Goal: Navigation & Orientation: Find specific page/section

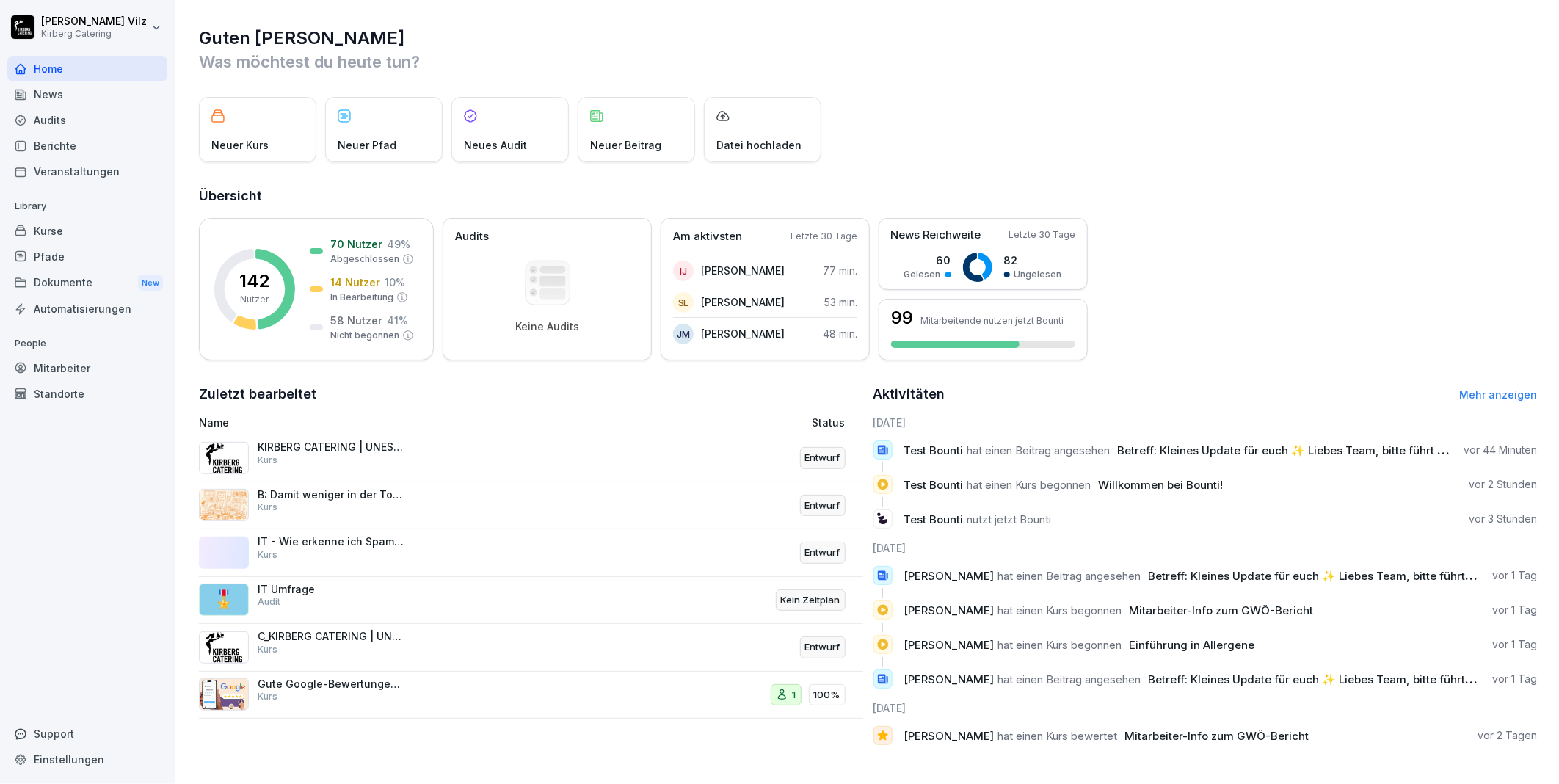
click at [36, 229] on div "Kurse" at bounding box center [87, 230] width 160 height 26
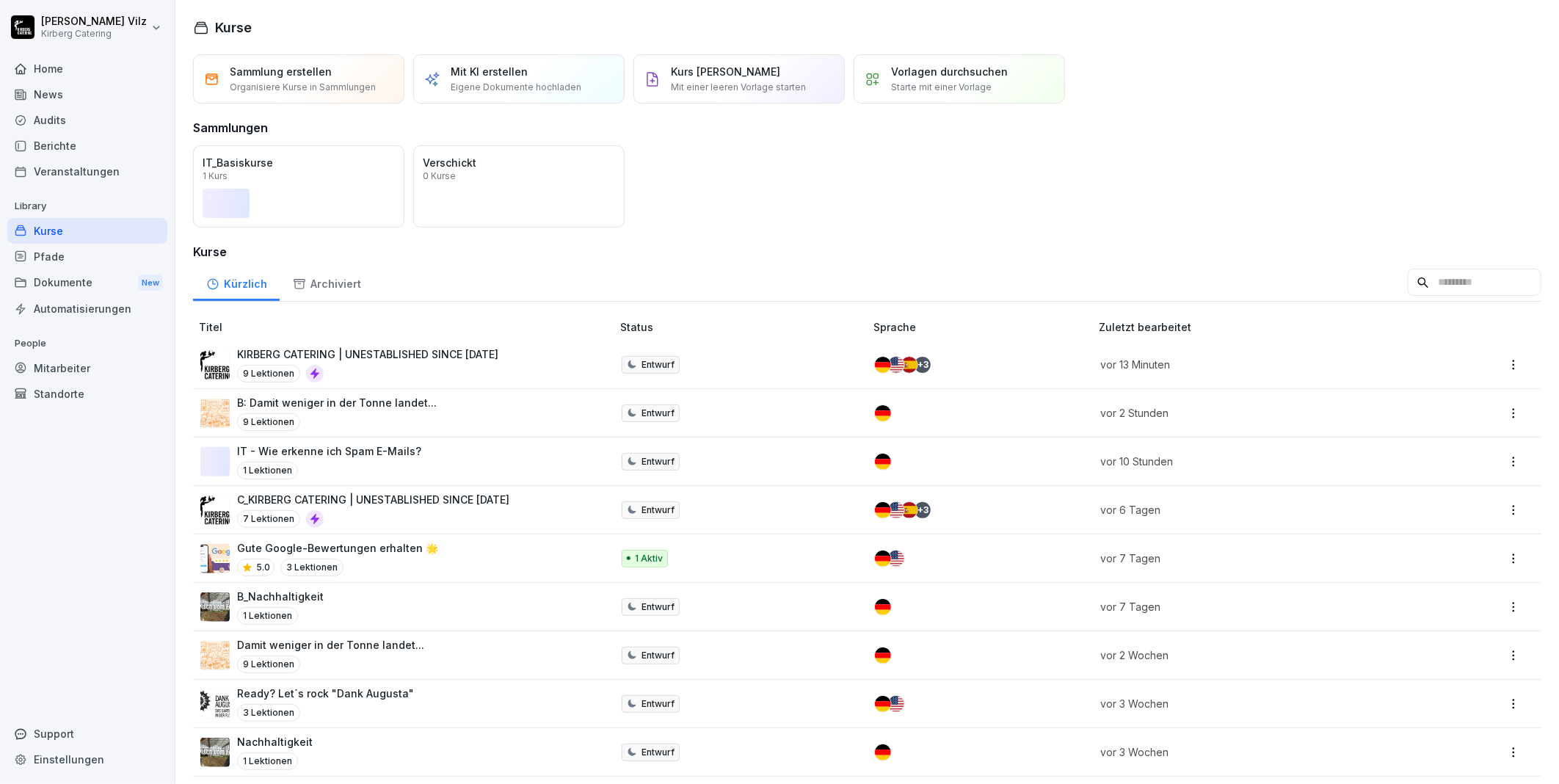
click at [350, 346] on p "KIRBERG CATERING | UNESTABLISHED SINCE [DATE]" at bounding box center [368, 354] width 262 height 16
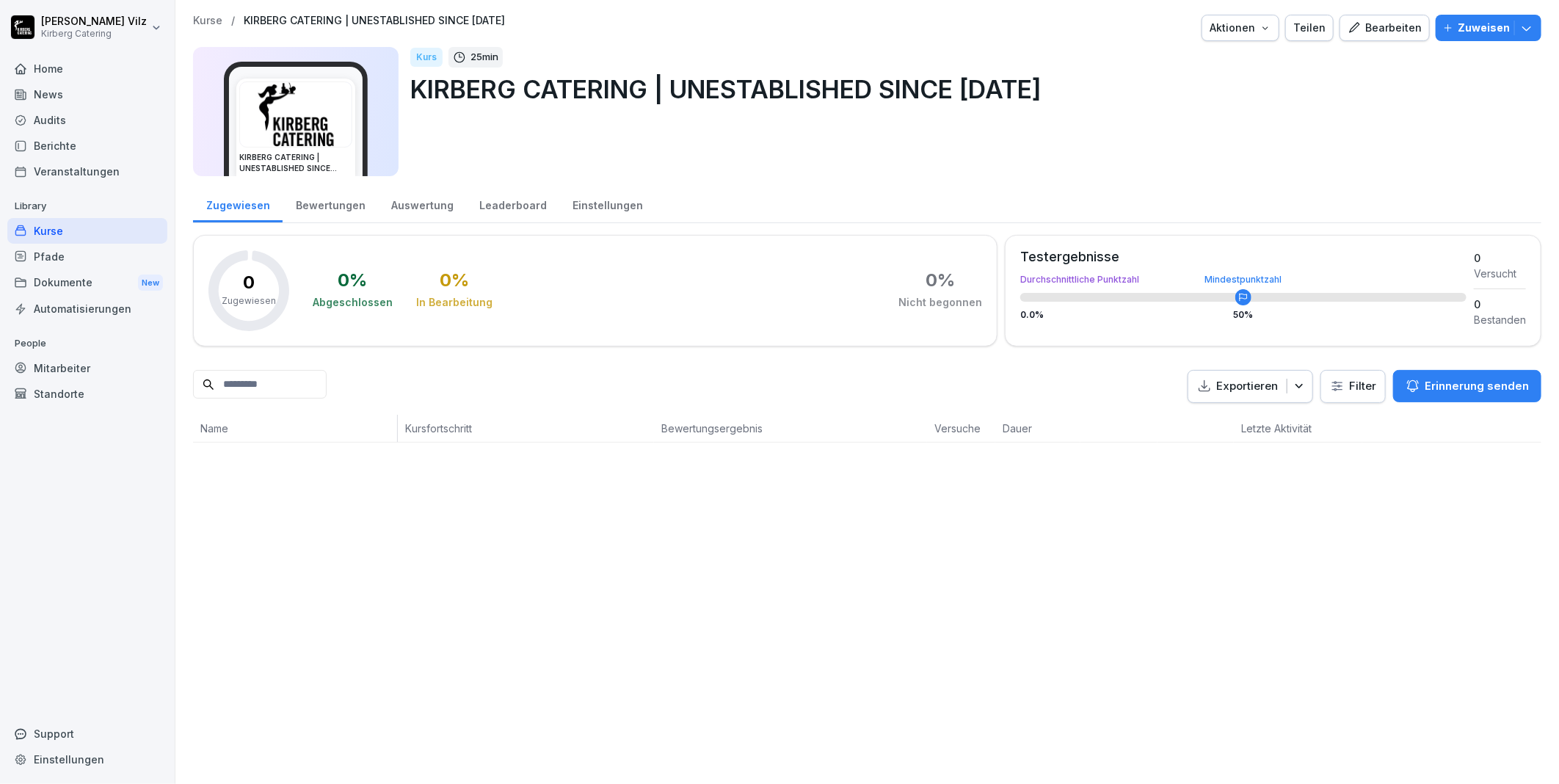
click at [1374, 26] on div "Bearbeiten" at bounding box center [1385, 28] width 75 height 17
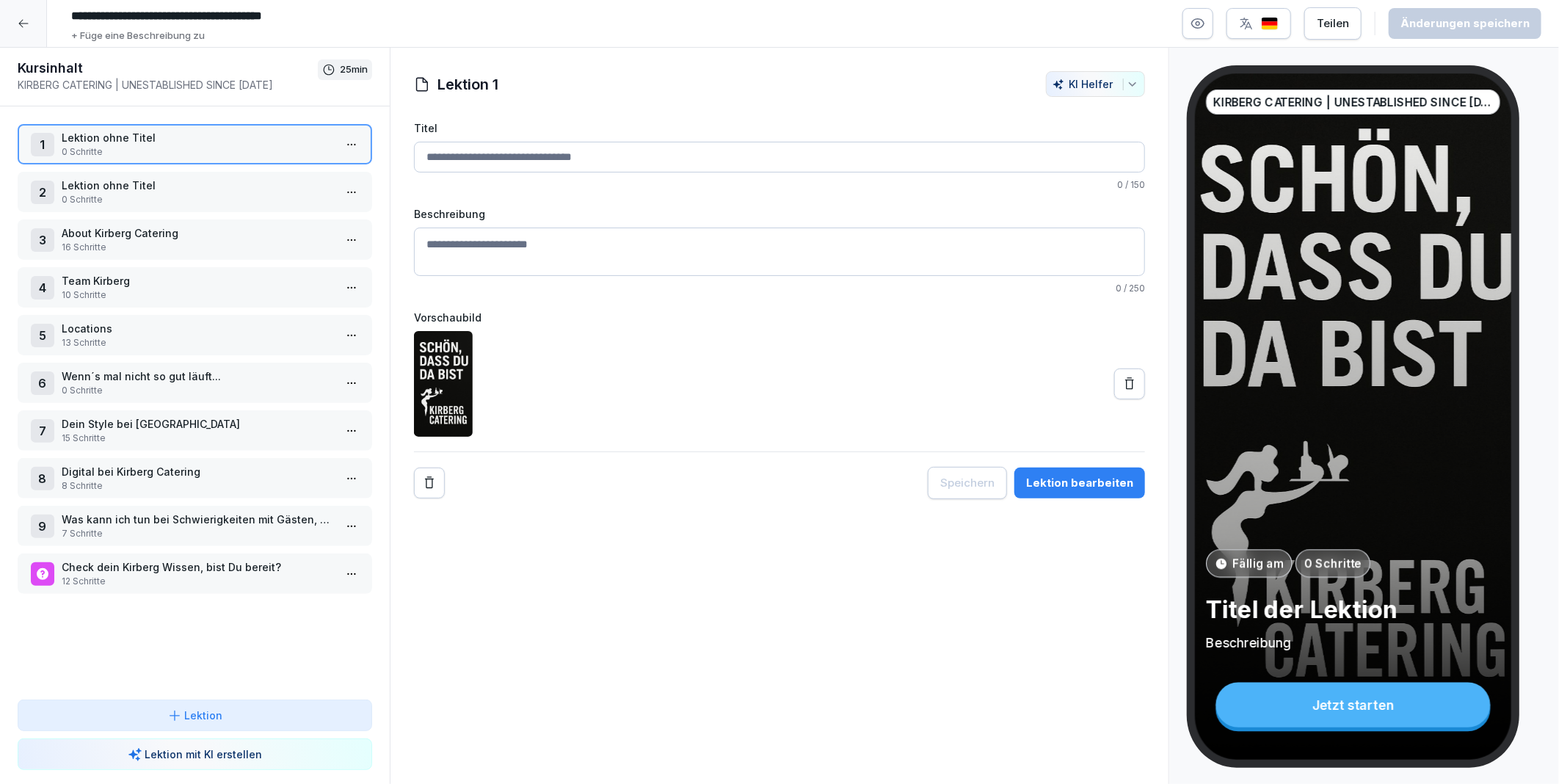
click at [126, 575] on p "12 Schritte" at bounding box center [197, 581] width 272 height 13
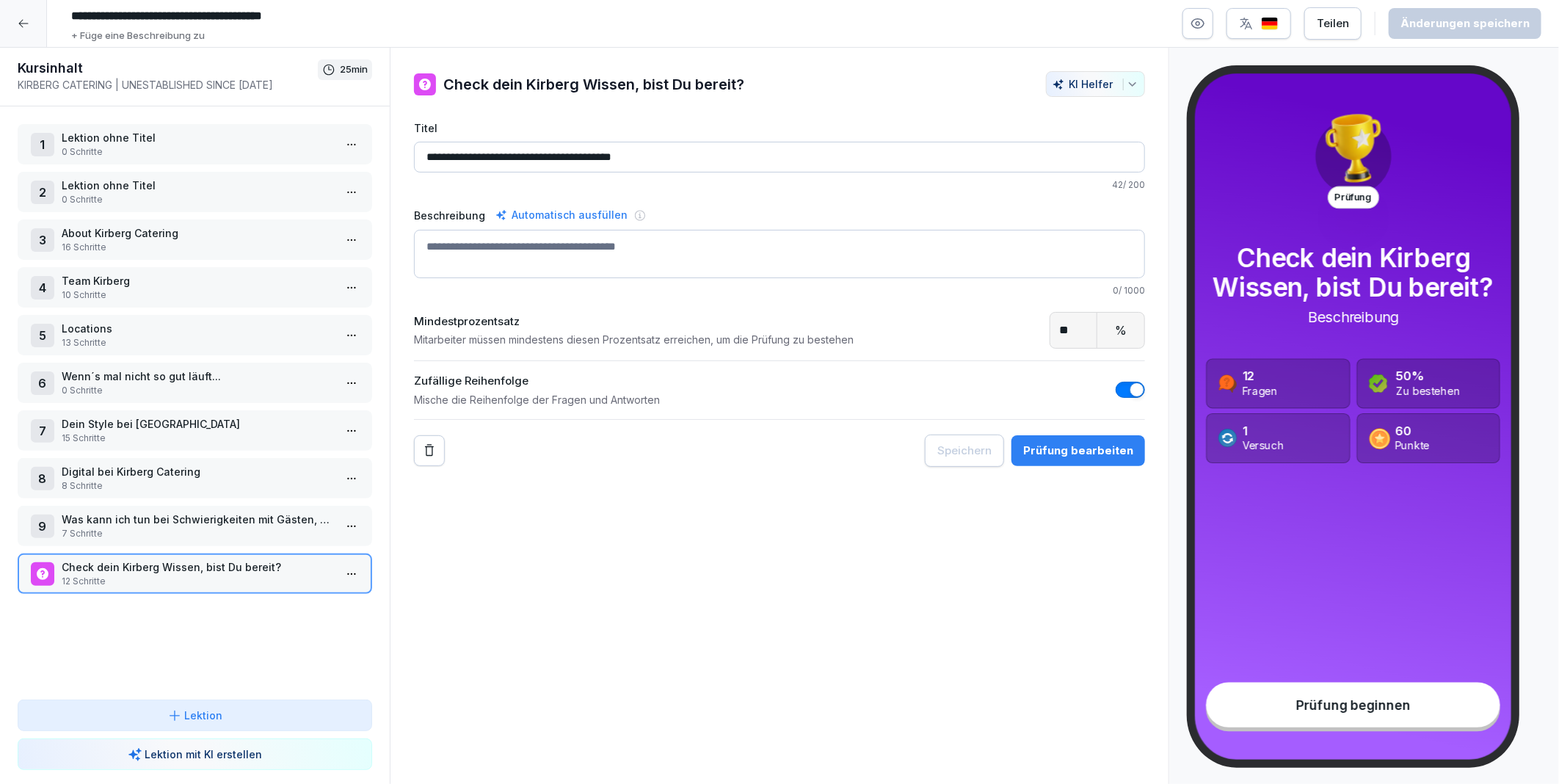
click at [123, 130] on p "Lektion ohne Titel" at bounding box center [197, 137] width 272 height 16
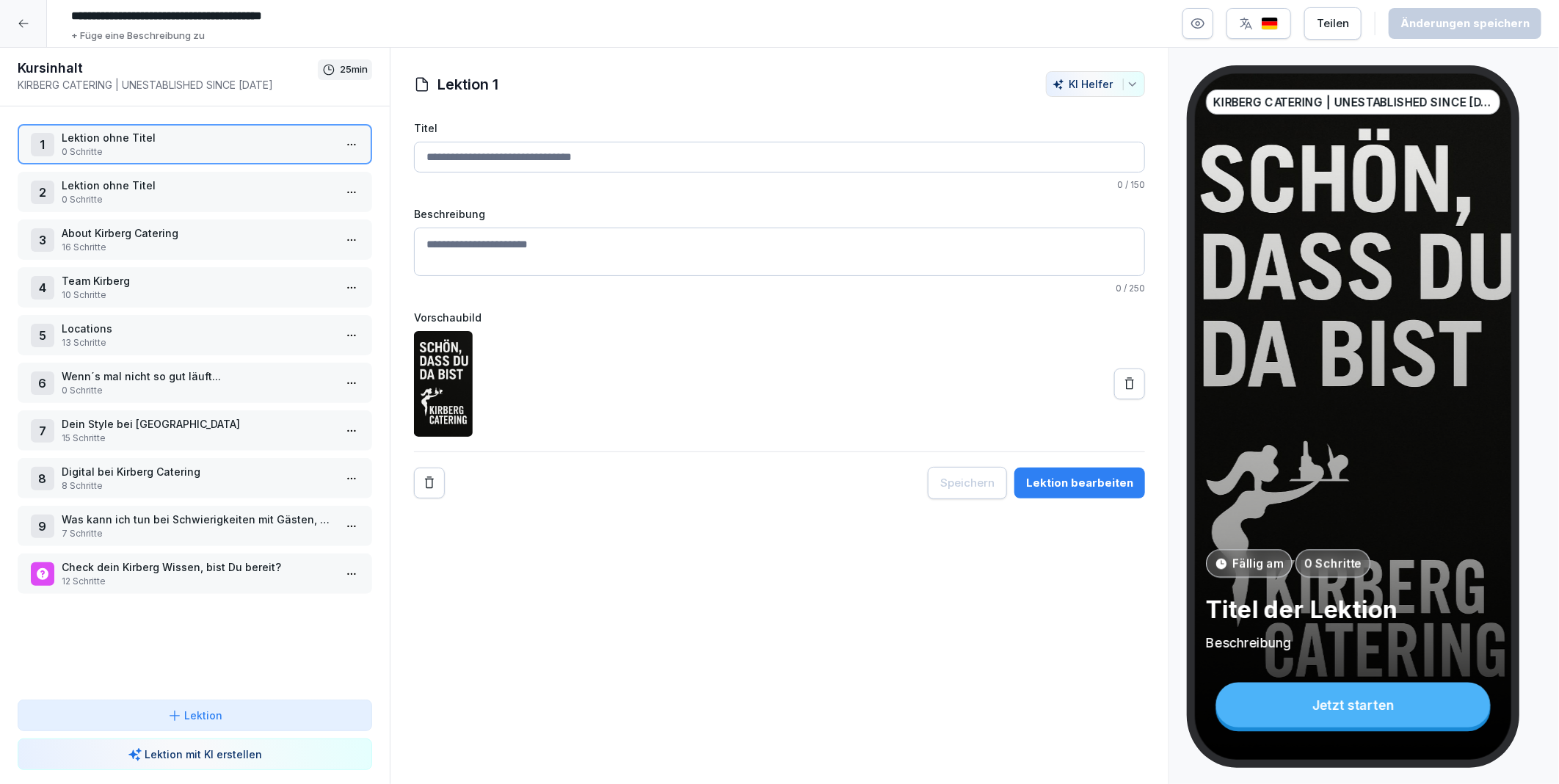
click at [125, 185] on p "Lektion ohne Titel" at bounding box center [197, 185] width 272 height 16
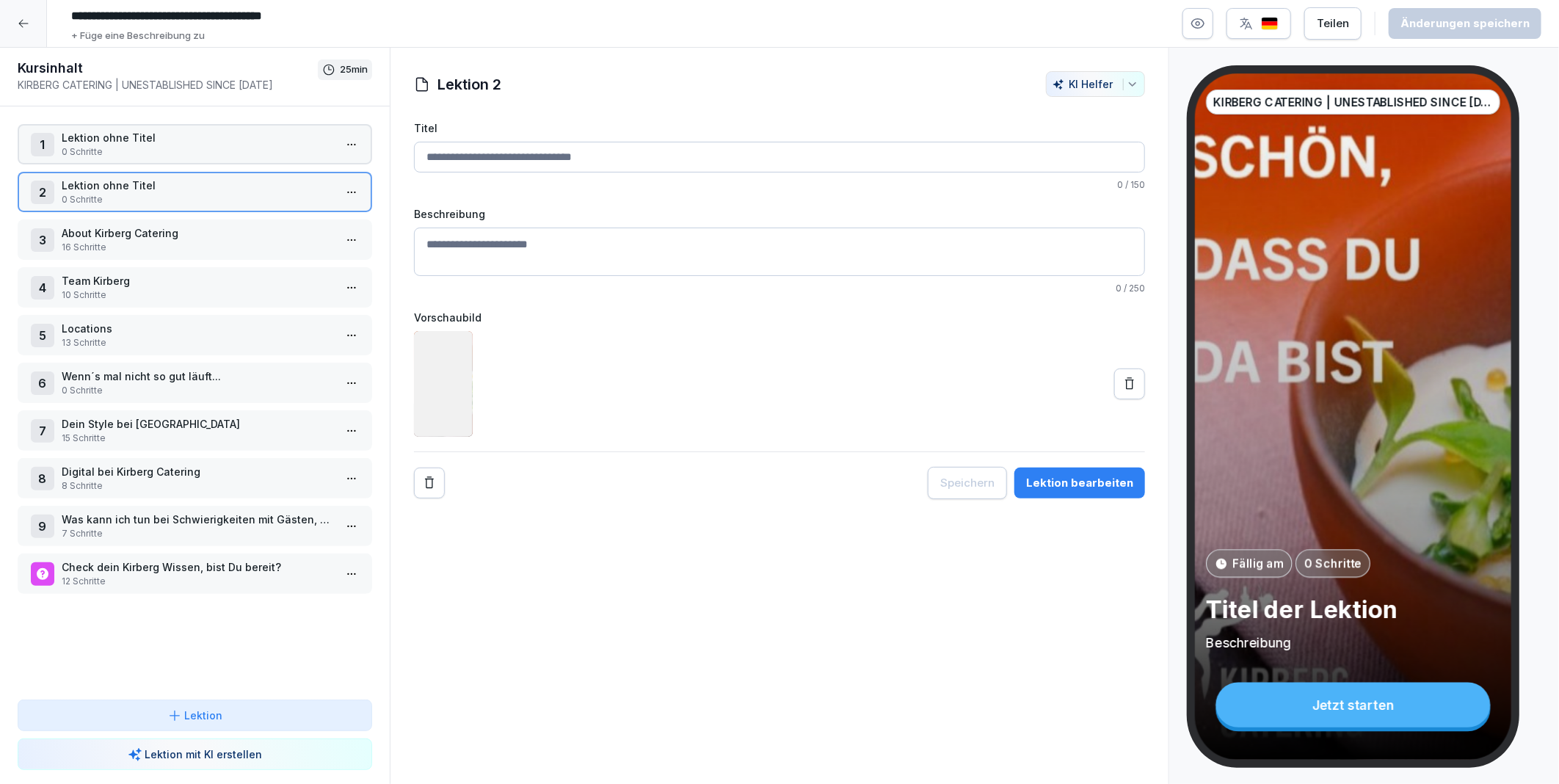
click at [132, 232] on p "About Kirberg Catering" at bounding box center [197, 233] width 272 height 16
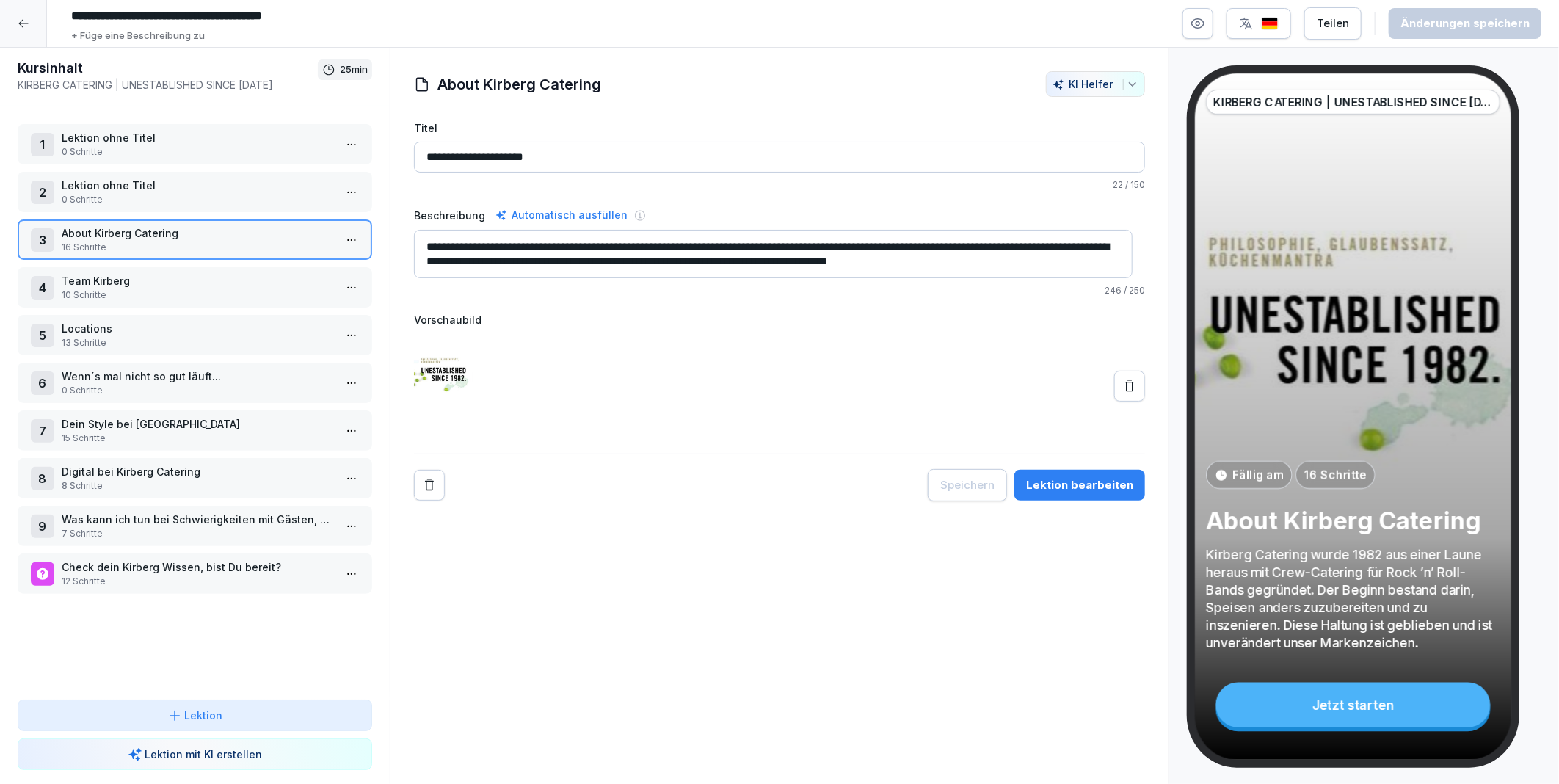
click at [132, 281] on p "Team Kirberg" at bounding box center [197, 281] width 272 height 16
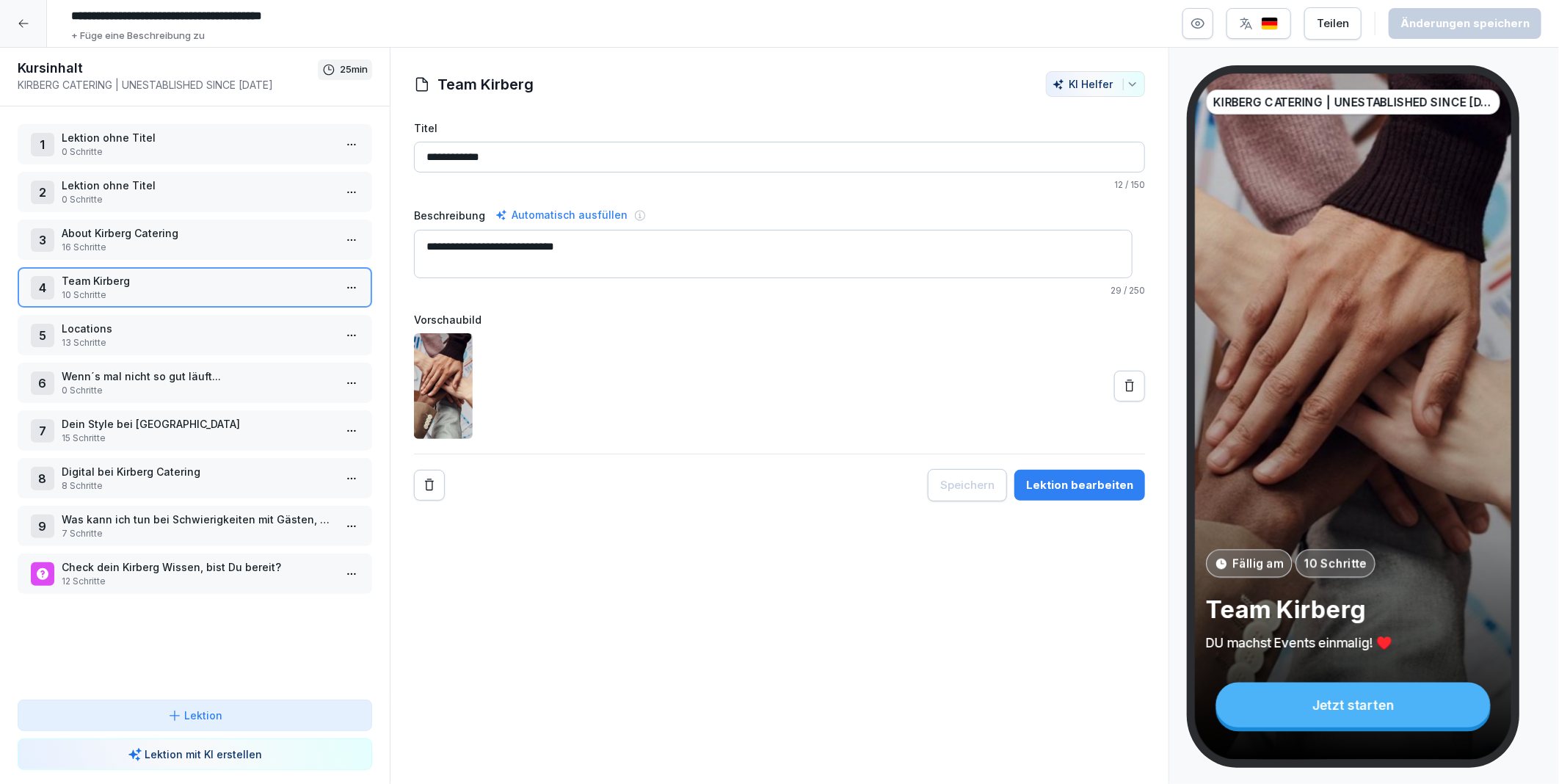
click at [27, 17] on icon at bounding box center [23, 23] width 12 height 12
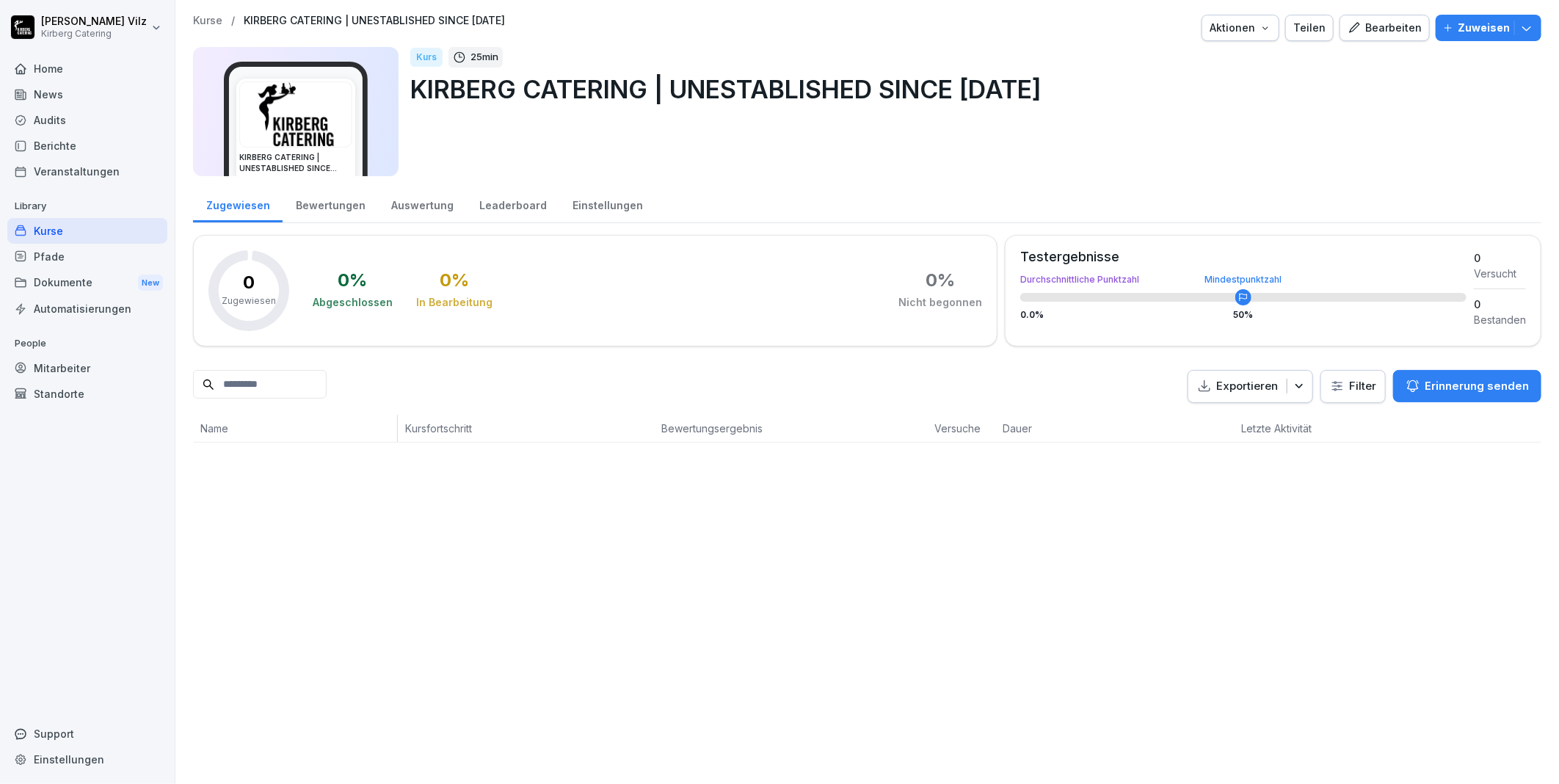
click at [27, 17] on html "Christiane Vilz Kirberg Catering Home News Audits Berichte Veranstaltungen Libr…" at bounding box center [779, 392] width 1559 height 784
click at [74, 25] on html "Christiane Vilz Kirberg Catering Home News Audits Berichte Veranstaltungen Libr…" at bounding box center [779, 392] width 1559 height 784
click at [66, 69] on div "Home" at bounding box center [87, 68] width 160 height 26
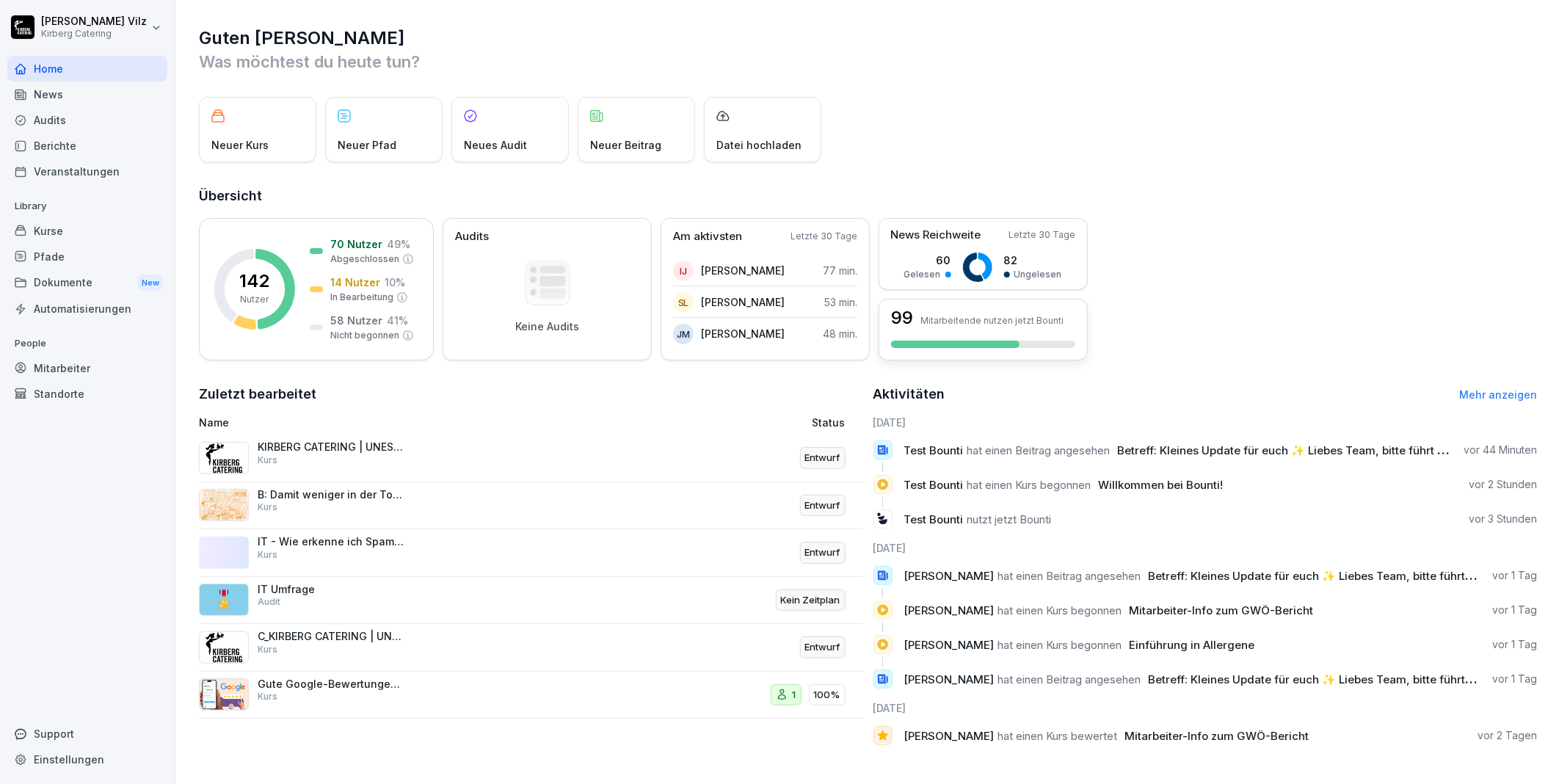
click at [934, 325] on p "Mitarbeitende nutzen jetzt Bounti" at bounding box center [992, 320] width 143 height 11
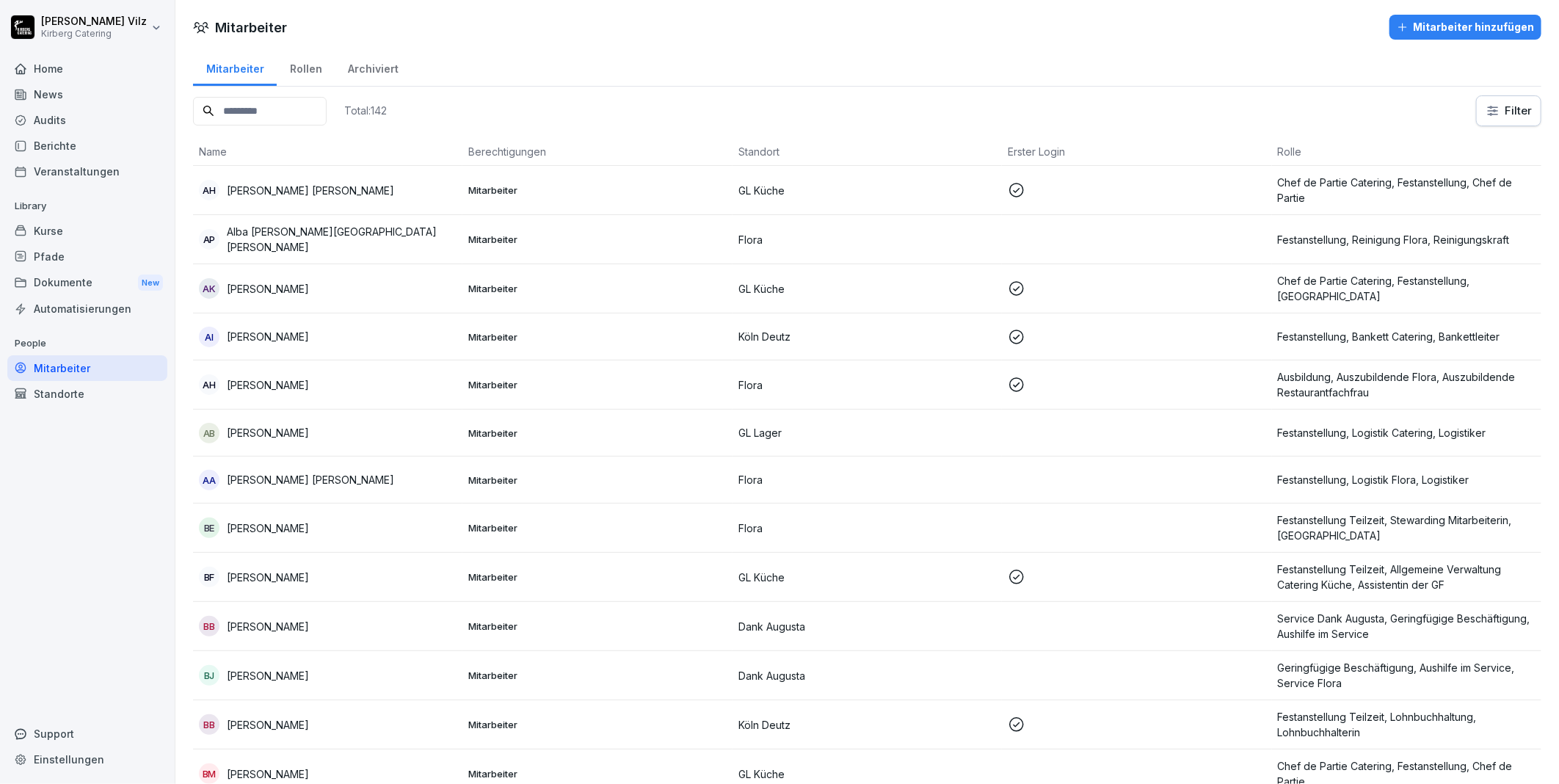
click at [1479, 107] on html "Christiane Vilz Kirberg Catering Home News Audits Berichte Veranstaltungen Libr…" at bounding box center [779, 392] width 1559 height 784
click at [1241, 89] on html "Christiane Vilz Kirberg Catering Home News Audits Berichte Veranstaltungen Libr…" at bounding box center [779, 392] width 1559 height 784
click at [306, 66] on div "Rollen" at bounding box center [306, 67] width 58 height 37
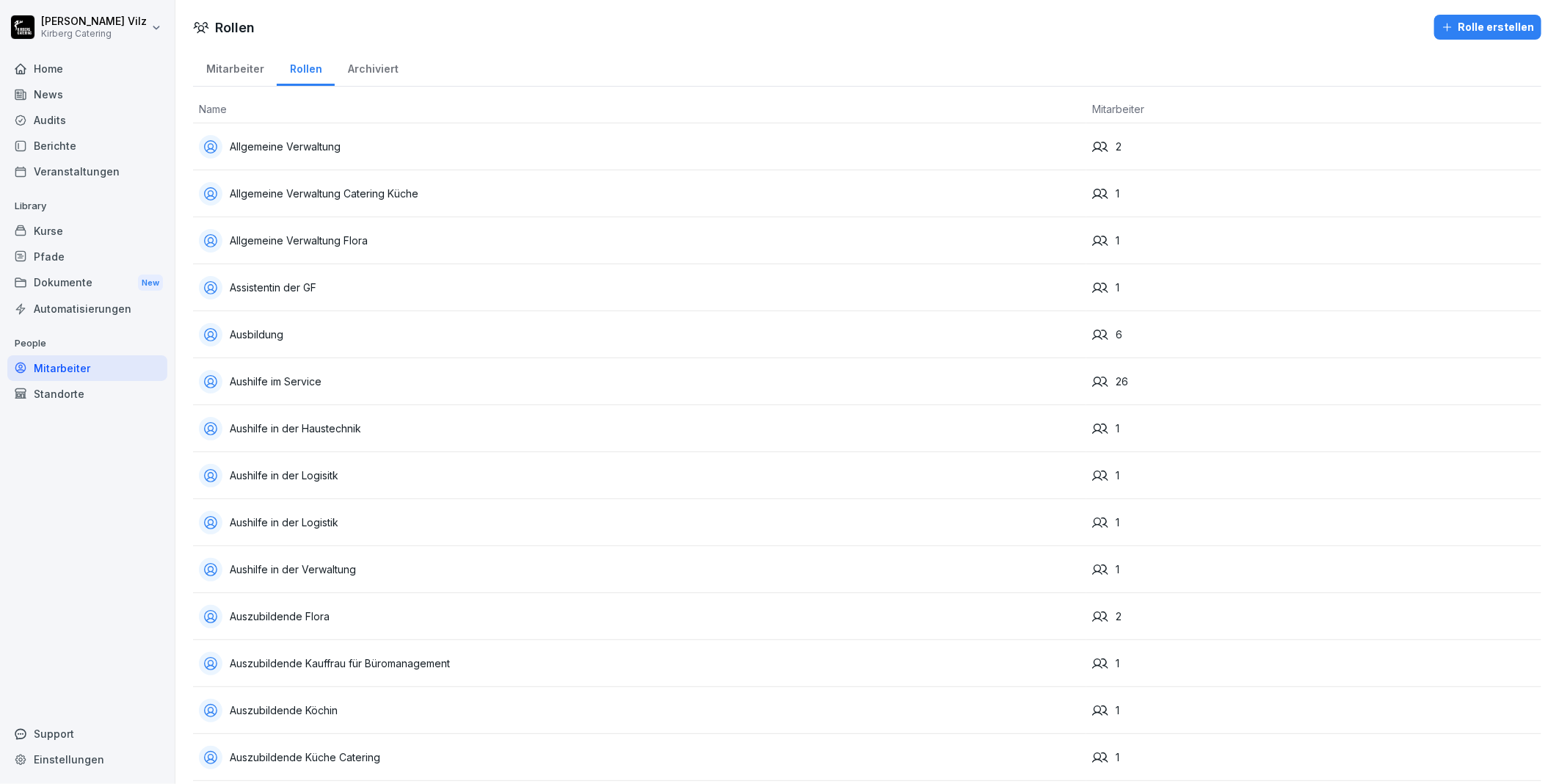
click at [367, 64] on div "Archiviert" at bounding box center [373, 67] width 76 height 37
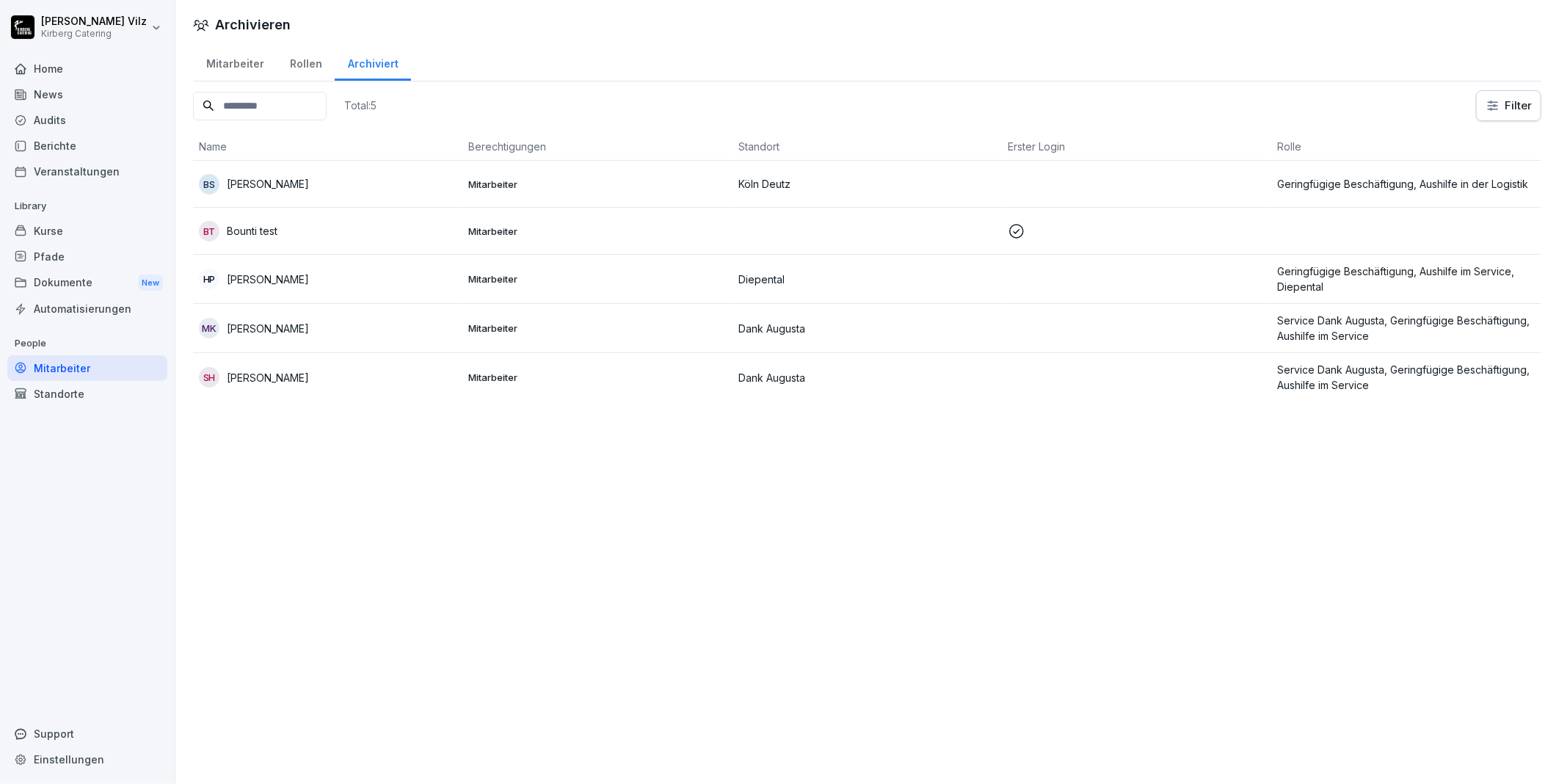
click at [301, 63] on div "Rollen" at bounding box center [306, 61] width 58 height 37
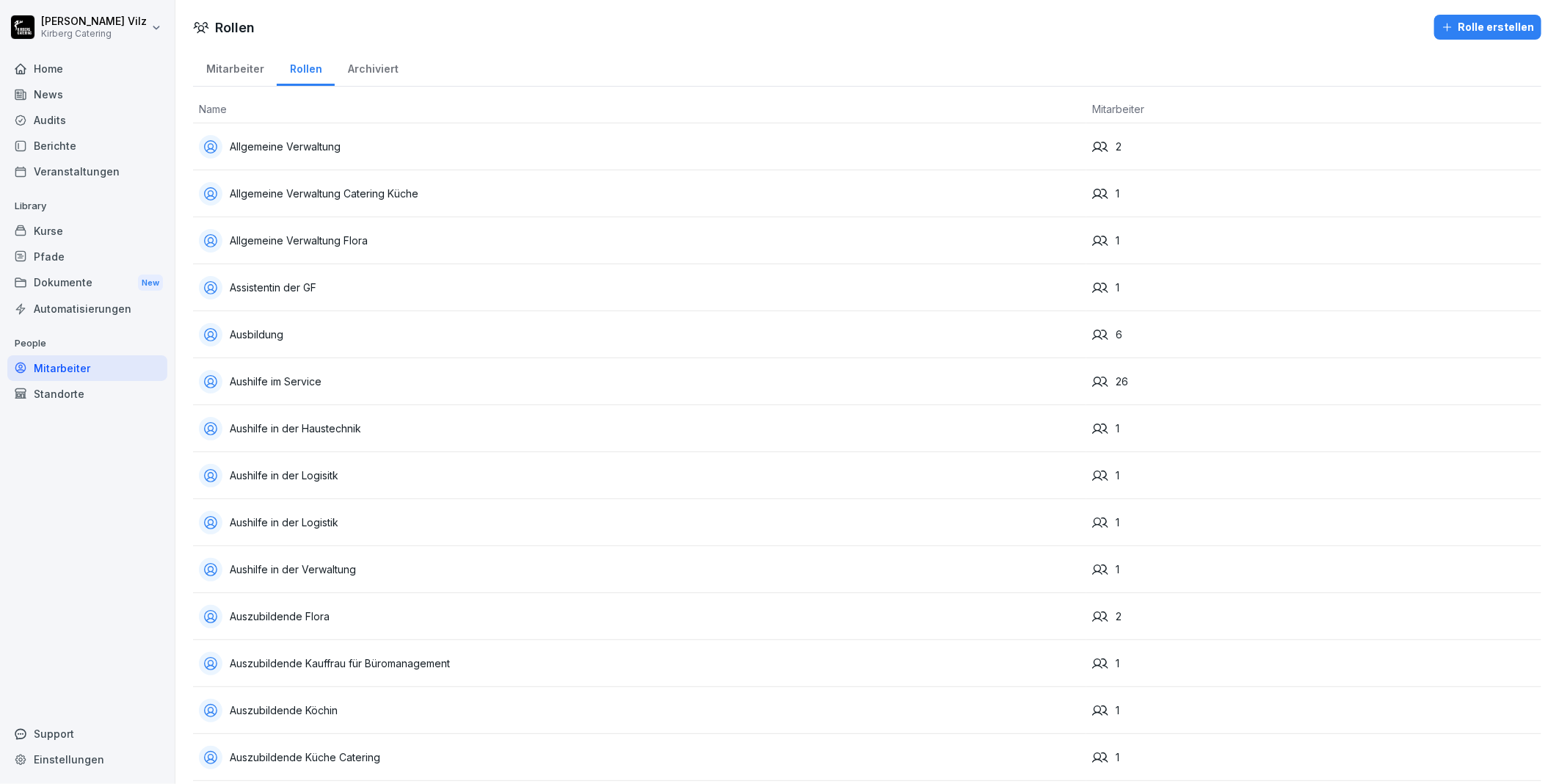
click at [240, 68] on div "Mitarbeiter" at bounding box center [234, 67] width 84 height 37
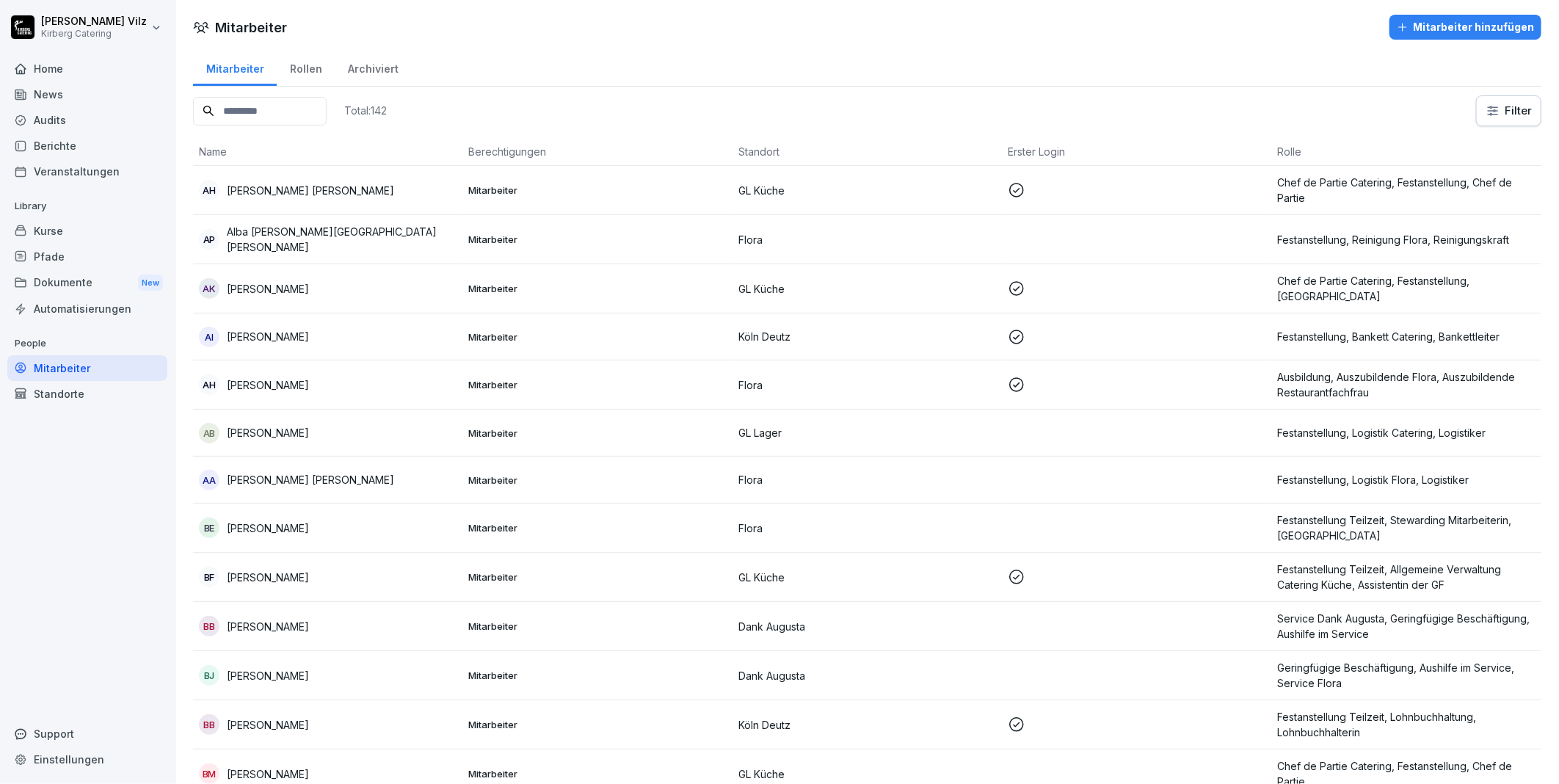
click at [68, 31] on html "Christiane Vilz Kirberg Catering Home News Audits Berichte Veranstaltungen Libr…" at bounding box center [779, 392] width 1559 height 784
click at [96, 598] on html "Christiane Vilz Kirberg Catering Home News Audits Berichte Veranstaltungen Libr…" at bounding box center [779, 392] width 1559 height 784
click at [50, 66] on div "Home" at bounding box center [87, 68] width 160 height 26
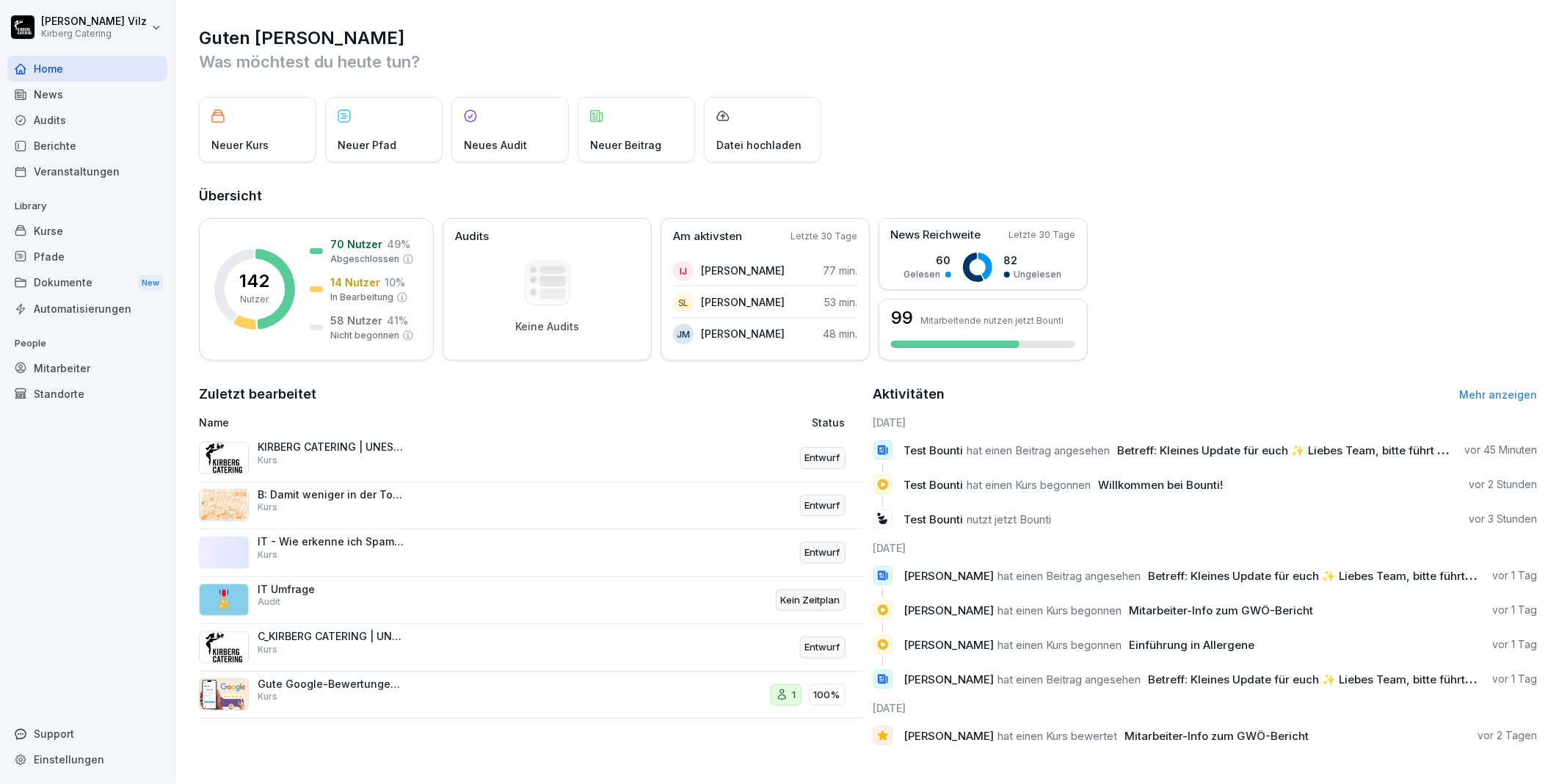
scroll to position [10, 0]
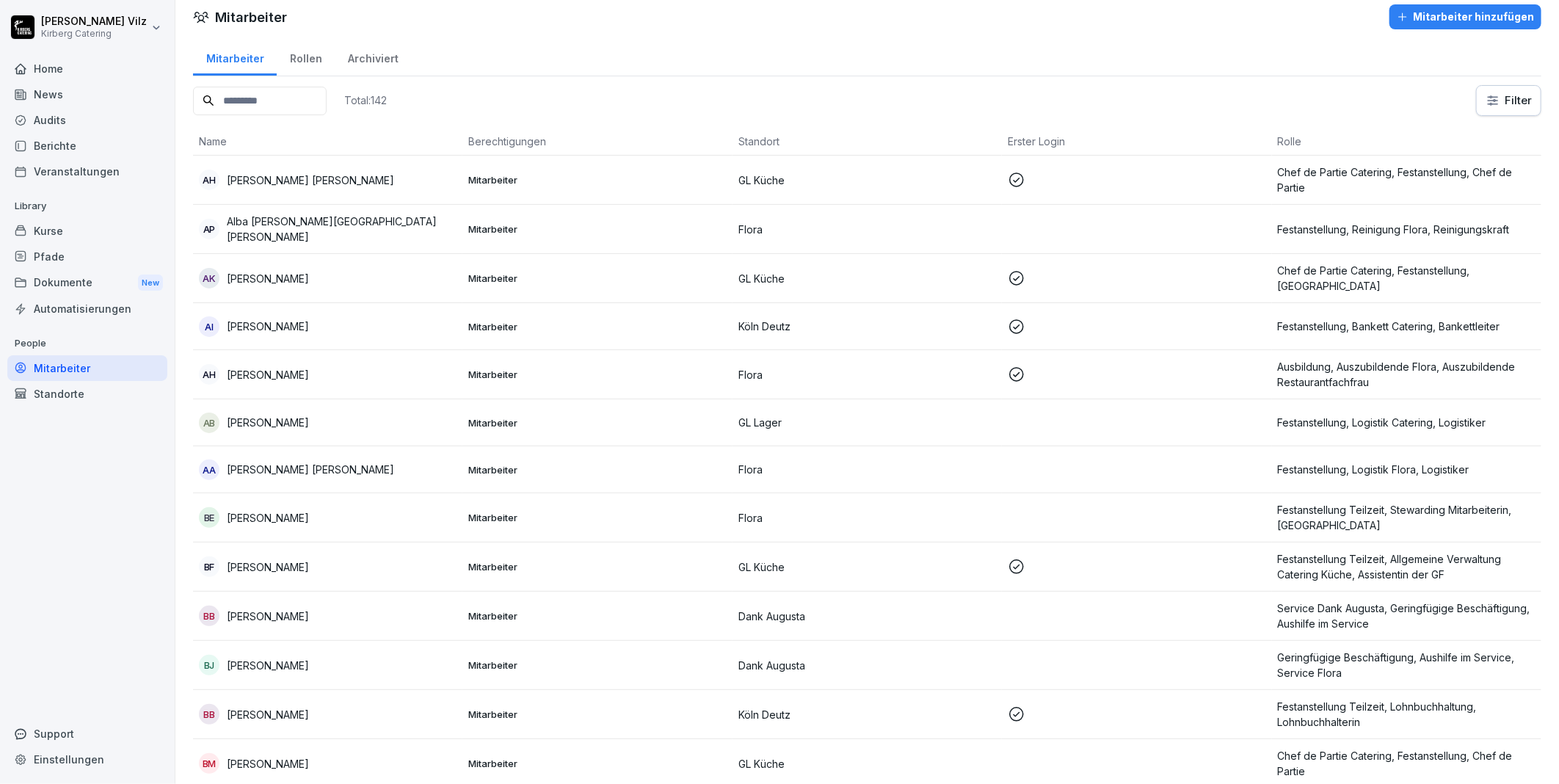
click at [68, 220] on div "Kurse" at bounding box center [87, 230] width 160 height 26
